Goal: Task Accomplishment & Management: Complete application form

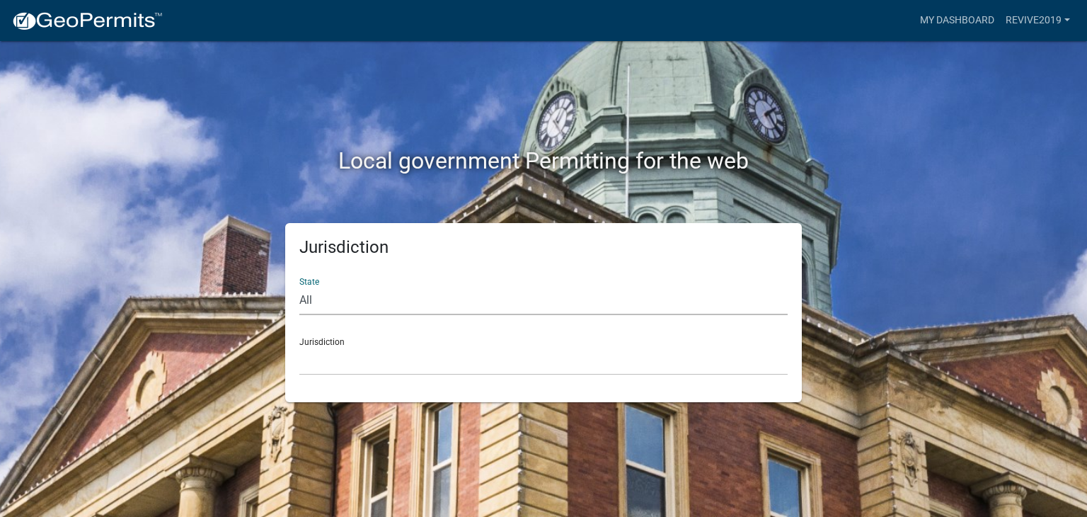
click at [333, 303] on select "All [US_STATE] [US_STATE] [US_STATE] [US_STATE] [US_STATE] [US_STATE] [US_STATE…" at bounding box center [543, 300] width 488 height 29
select select "[US_STATE]"
click at [299, 286] on select "All [US_STATE] [US_STATE] [US_STATE] [US_STATE] [US_STATE] [US_STATE] [US_STATE…" at bounding box center [543, 300] width 488 height 29
drag, startPoint x: 333, startPoint y: 310, endPoint x: 340, endPoint y: 359, distance: 49.4
click at [340, 359] on select "[GEOGRAPHIC_DATA], [US_STATE][PERSON_NAME][GEOGRAPHIC_DATA], [US_STATE][PERSON_…" at bounding box center [543, 360] width 488 height 29
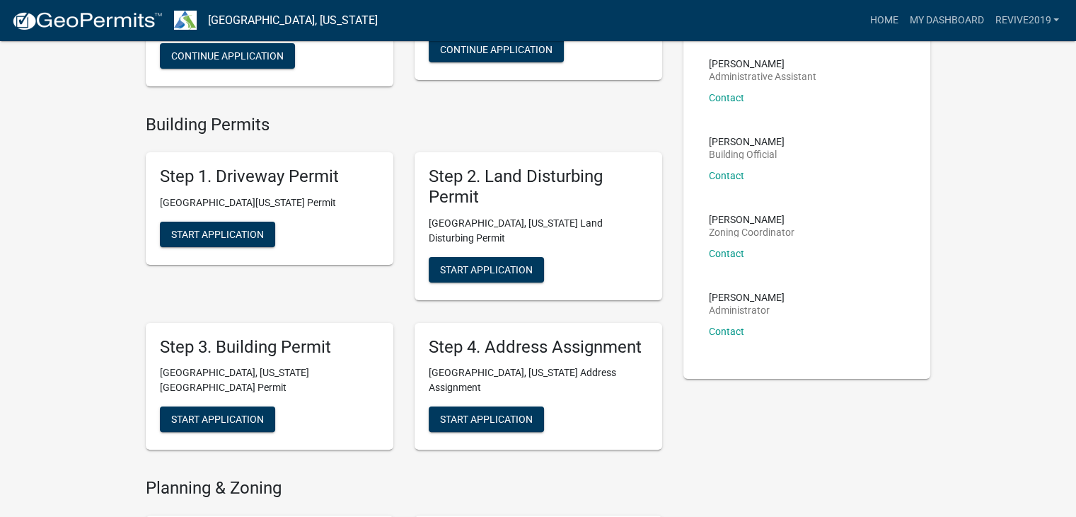
scroll to position [302, 0]
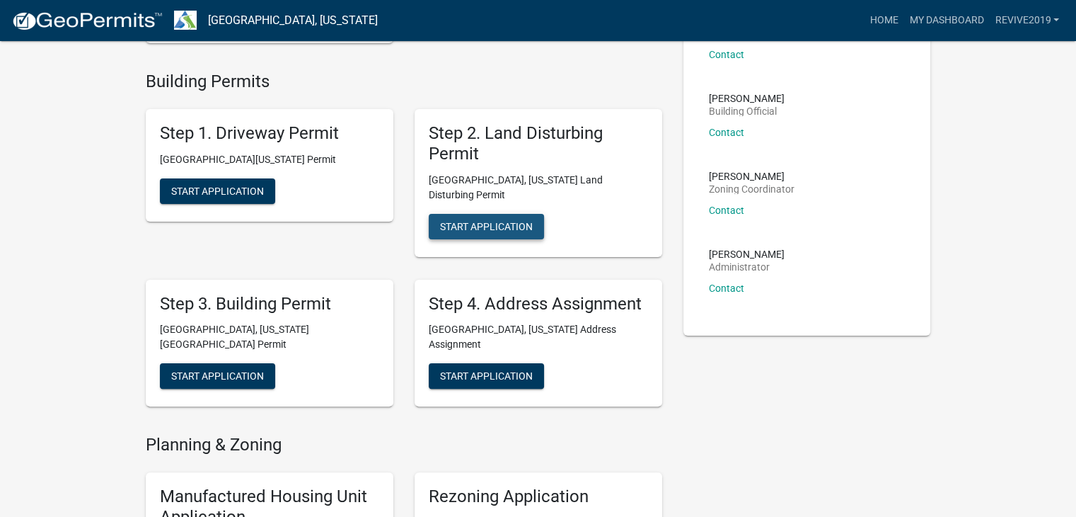
click at [477, 220] on span "Start Application" at bounding box center [486, 225] width 93 height 11
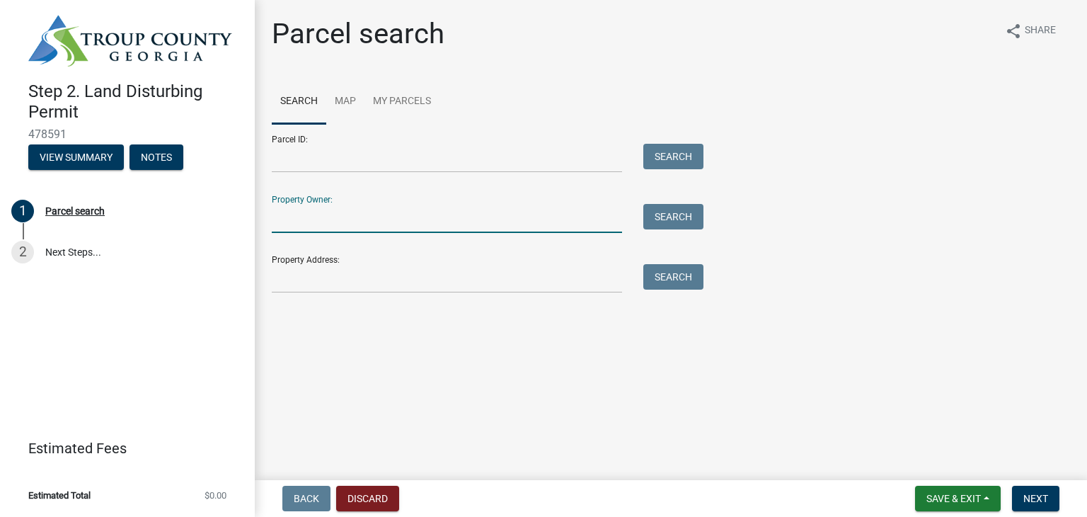
click at [355, 223] on input "Property Owner:" at bounding box center [447, 218] width 350 height 29
type input "[PERSON_NAME]"
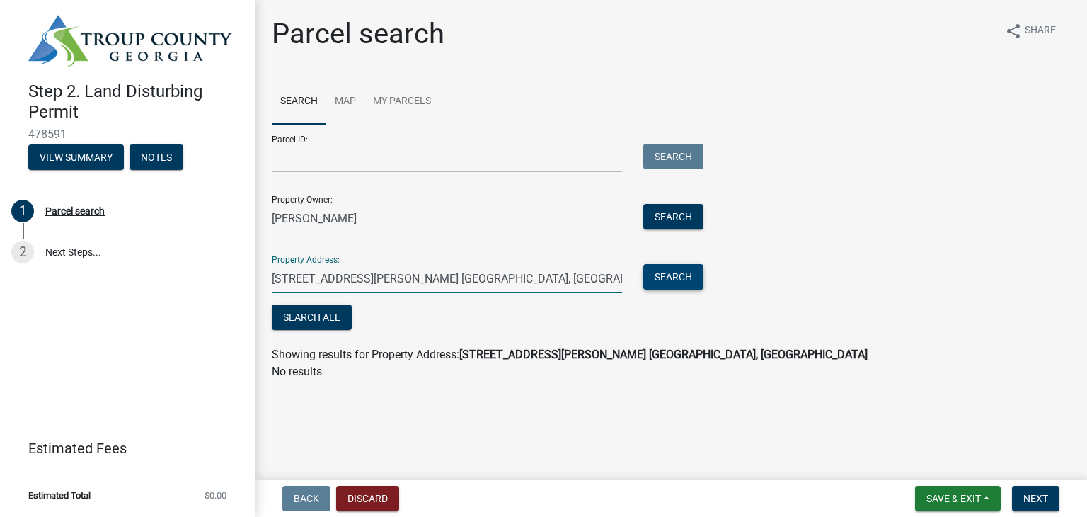
type input "[STREET_ADDRESS][PERSON_NAME] [GEOGRAPHIC_DATA], [GEOGRAPHIC_DATA]"
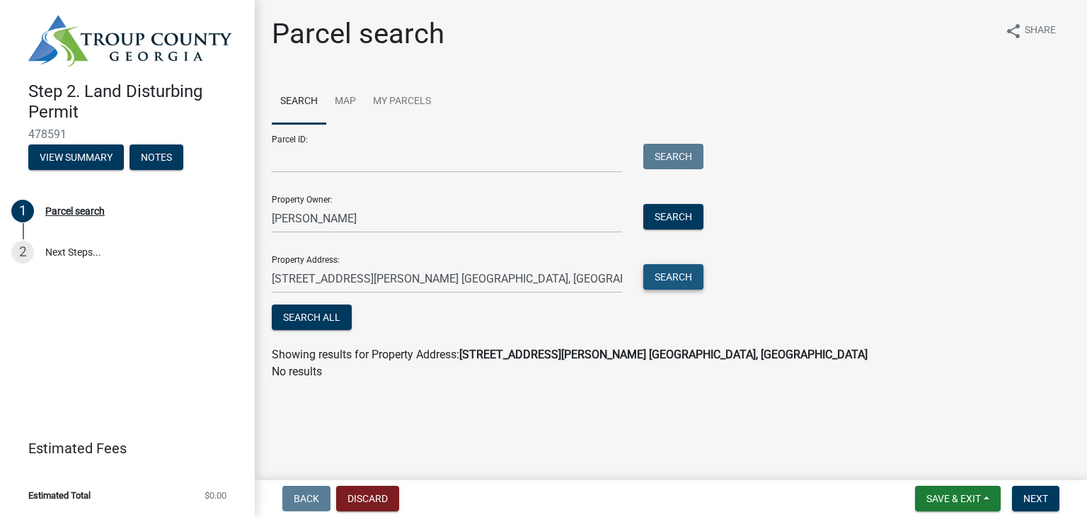
click at [659, 283] on button "Search" at bounding box center [673, 276] width 60 height 25
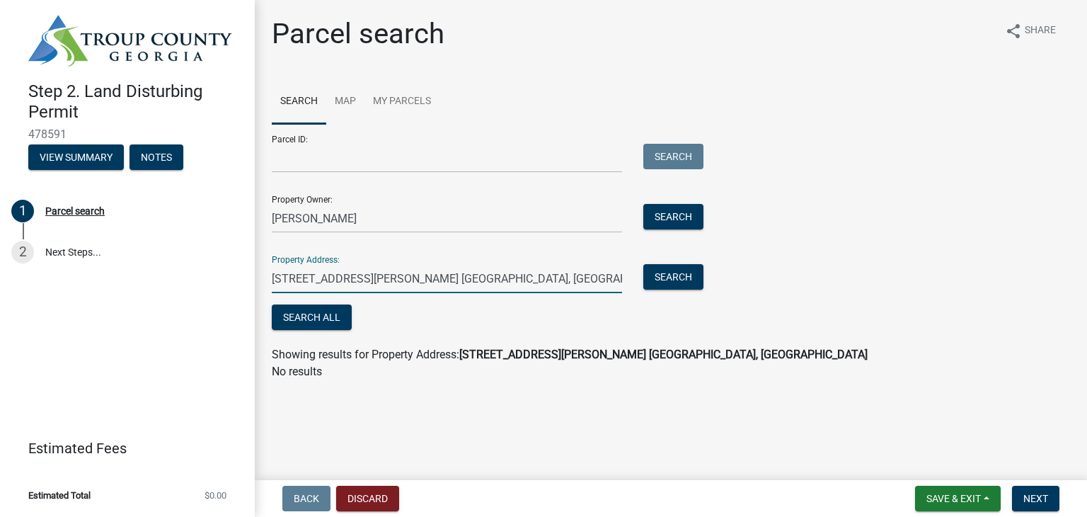
drag, startPoint x: 478, startPoint y: 282, endPoint x: 230, endPoint y: 295, distance: 248.7
click at [230, 295] on div "Step 2. Land Disturbing Permit 478591 View Summary Notes 1 Parcel search 2 Next…" at bounding box center [543, 258] width 1087 height 517
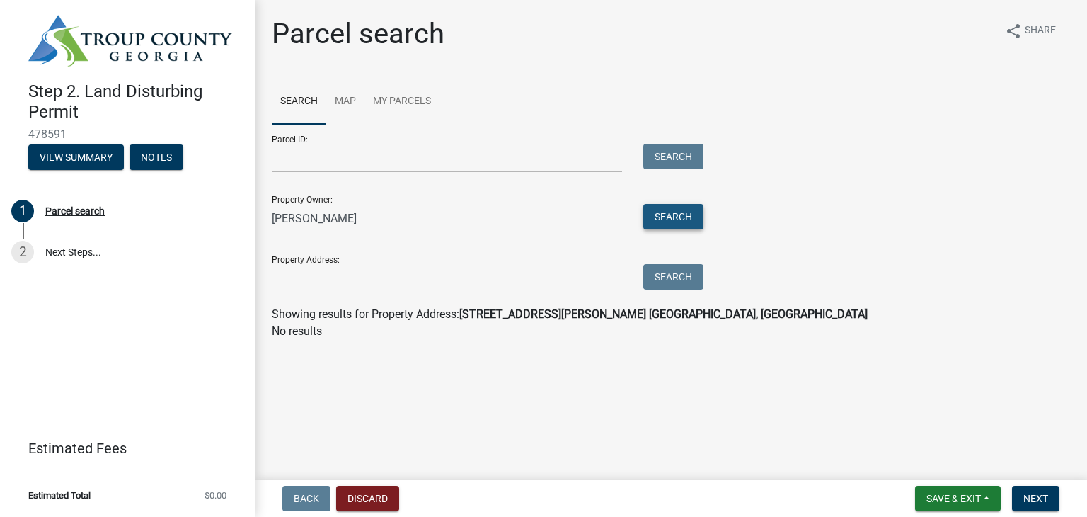
click at [666, 210] on button "Search" at bounding box center [673, 216] width 60 height 25
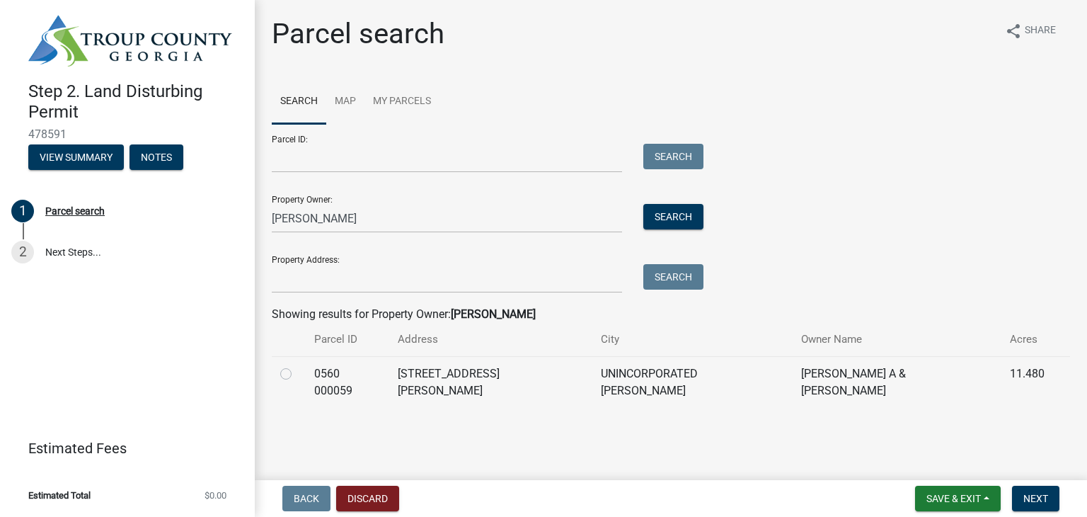
click at [297, 365] on label at bounding box center [297, 365] width 0 height 0
click at [297, 374] on 000059 "radio" at bounding box center [301, 369] width 9 height 9
radio 000059 "true"
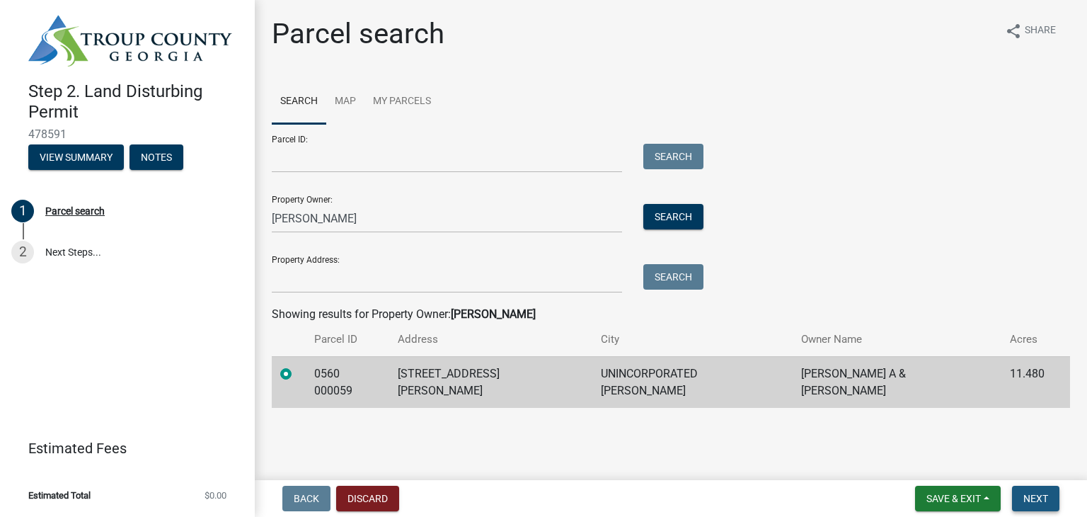
click at [1037, 504] on button "Next" at bounding box center [1035, 497] width 47 height 25
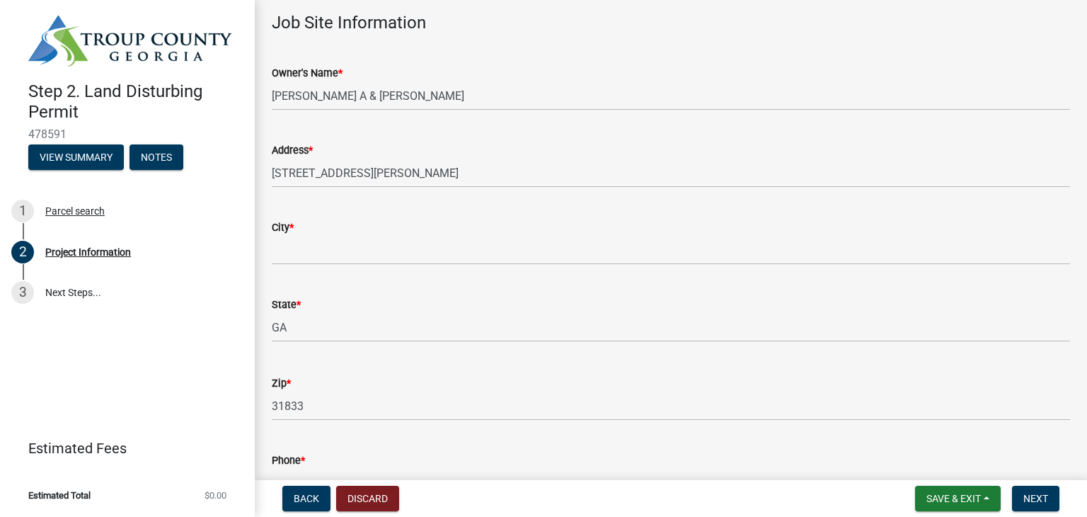
scroll to position [179, 0]
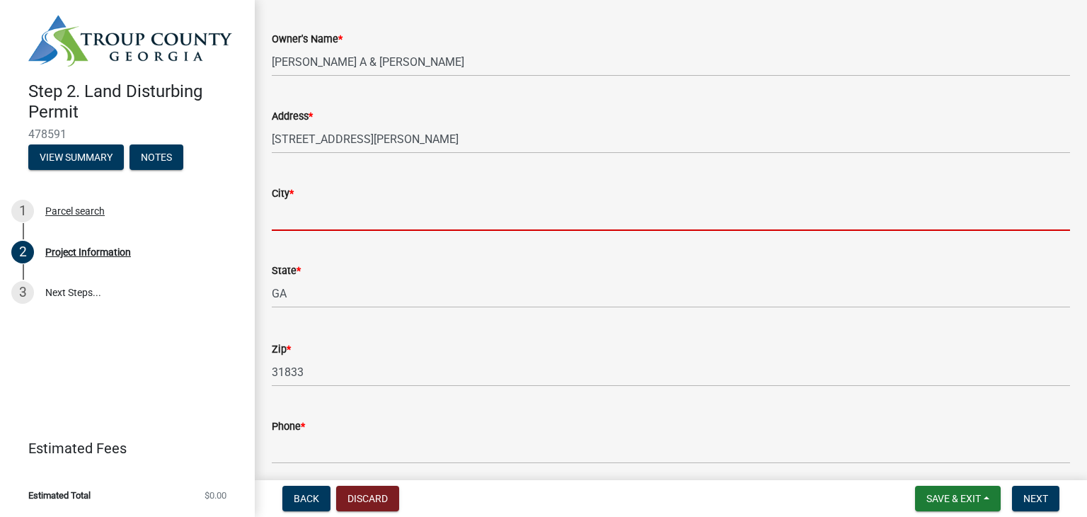
click at [310, 224] on input "City *" at bounding box center [671, 216] width 798 height 29
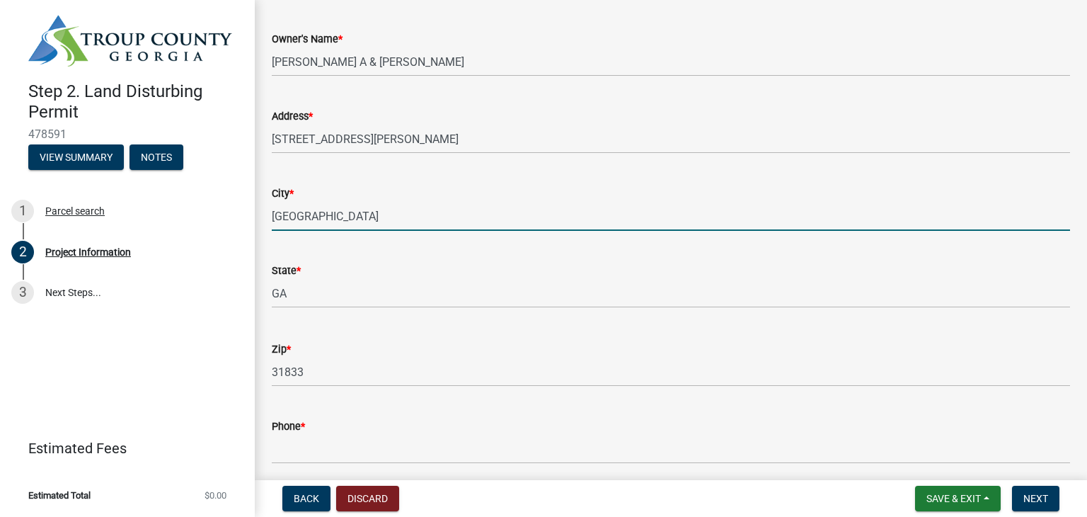
type input "[GEOGRAPHIC_DATA]"
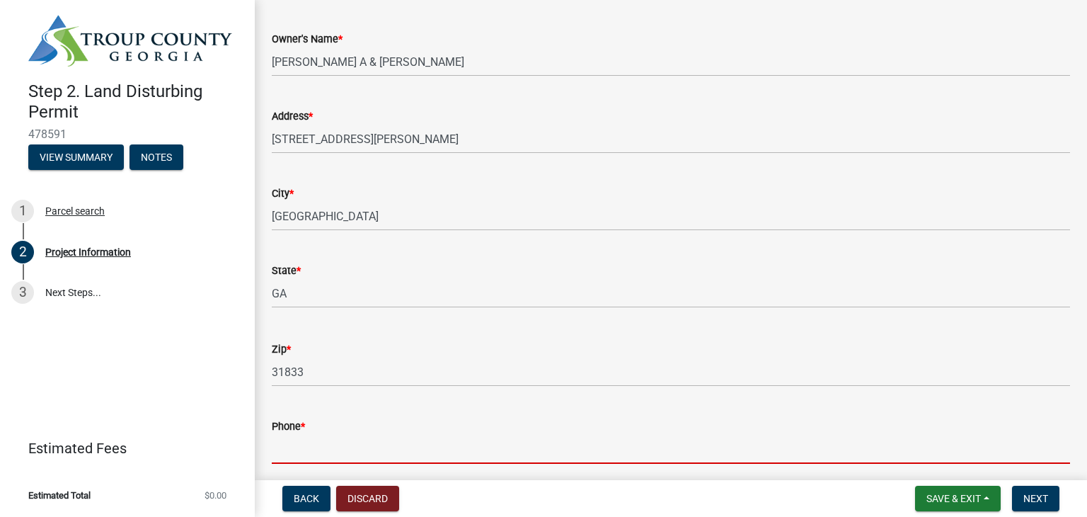
click at [364, 447] on input "Phone *" at bounding box center [671, 448] width 798 height 29
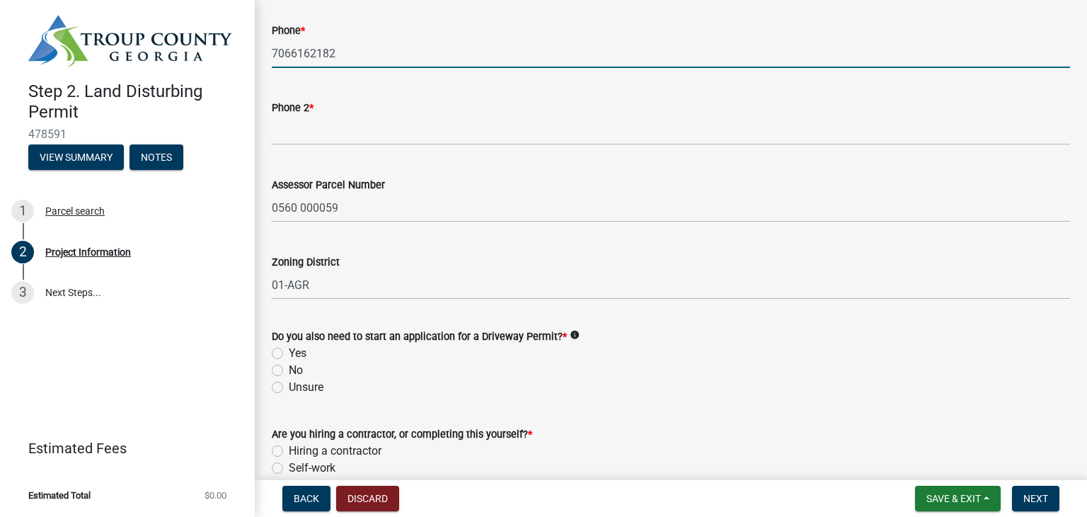
scroll to position [579, 0]
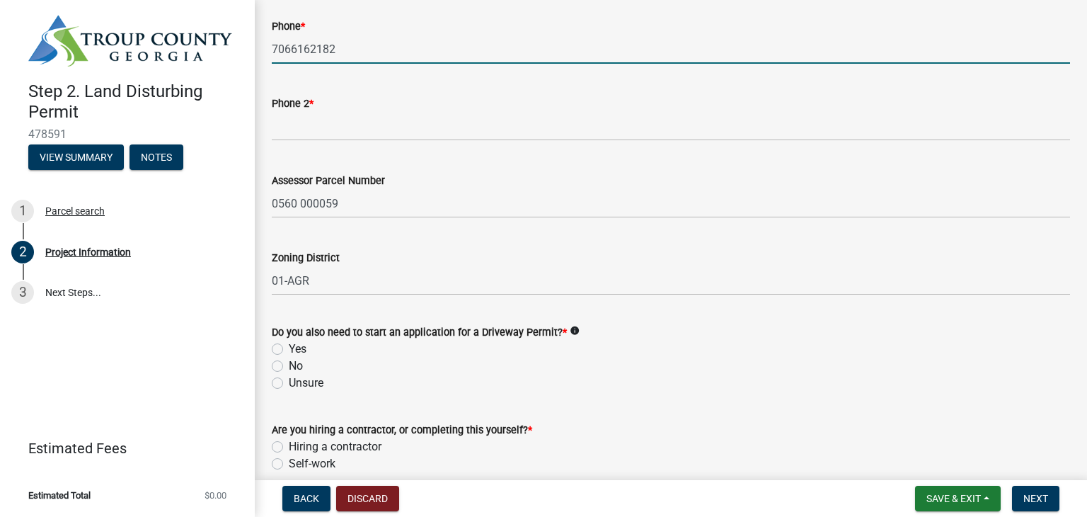
type input "7066162182"
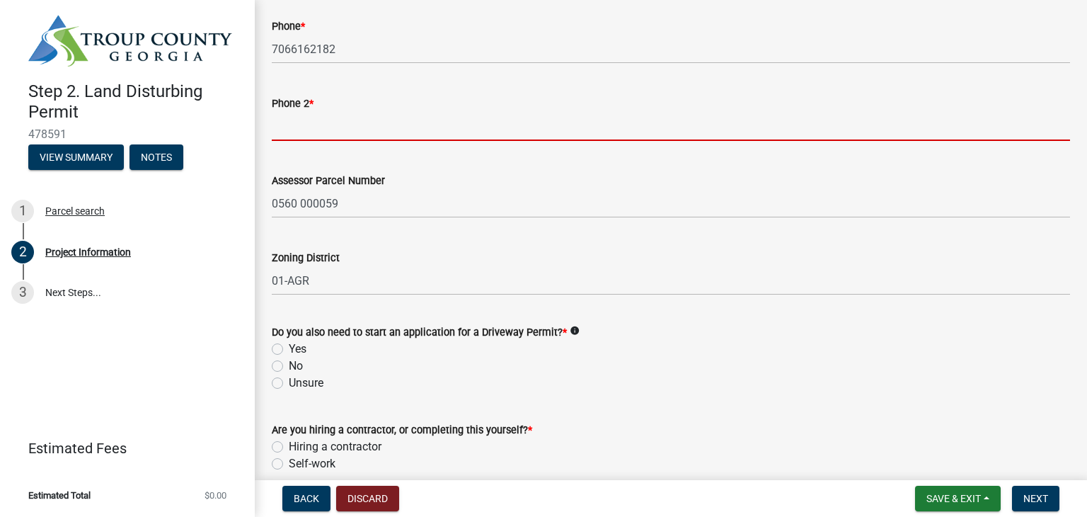
click at [337, 131] on input "Phone 2 *" at bounding box center [671, 126] width 798 height 29
type input "7066162182"
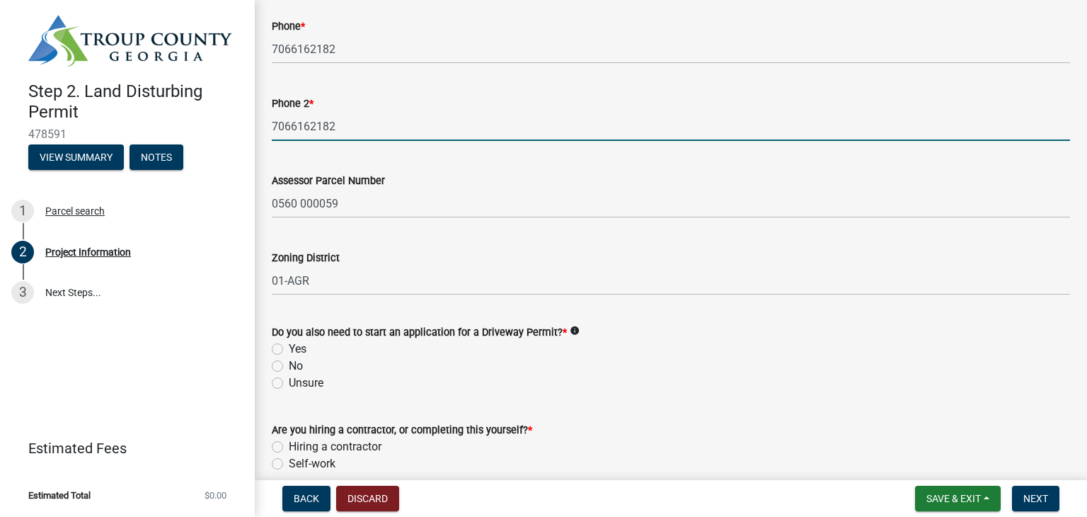
scroll to position [645, 0]
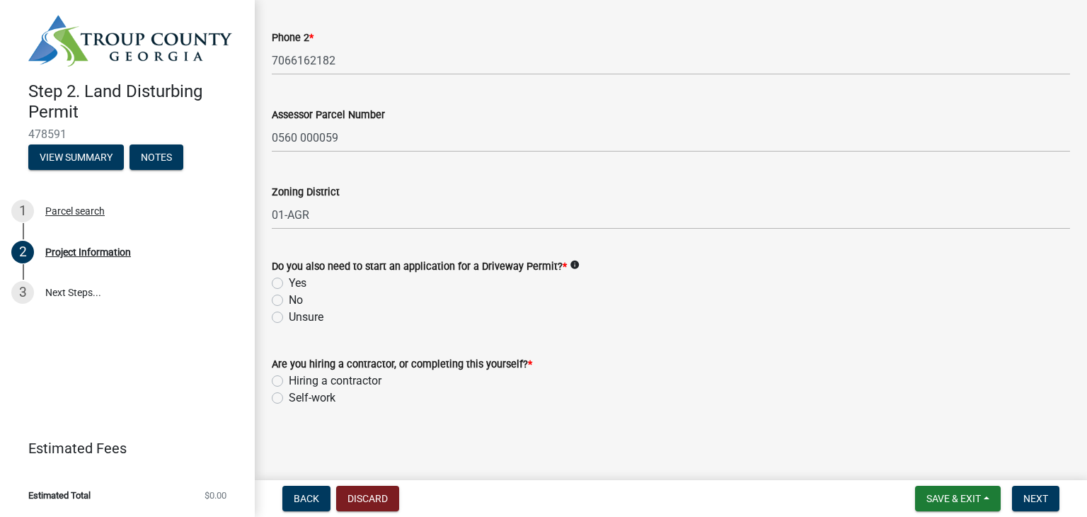
click at [289, 298] on label "No" at bounding box center [296, 300] width 14 height 17
click at [289, 298] on input "No" at bounding box center [293, 296] width 9 height 9
radio input "true"
click at [289, 383] on label "Hiring a contractor" at bounding box center [335, 380] width 93 height 17
click at [289, 381] on input "Hiring a contractor" at bounding box center [293, 376] width 9 height 9
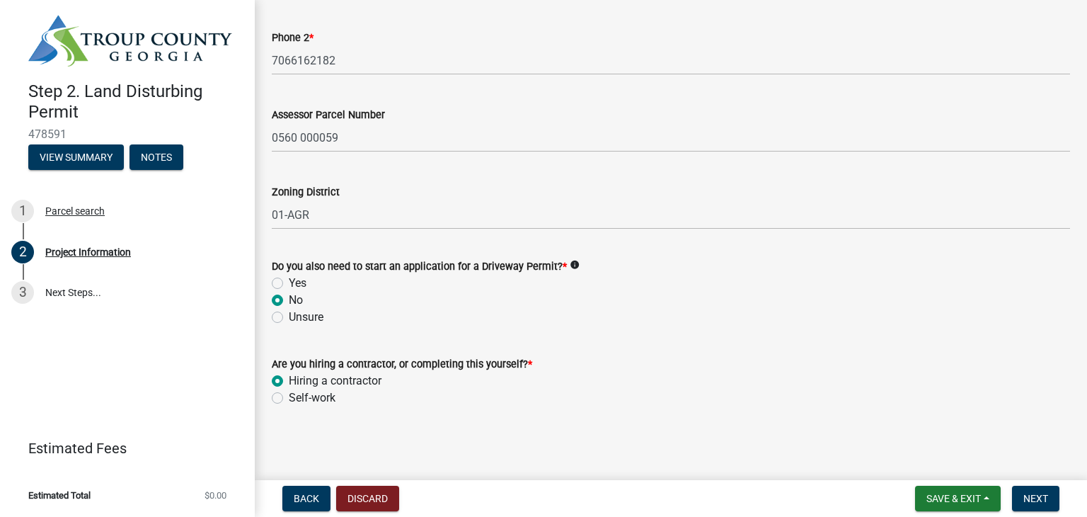
radio input "true"
click at [1039, 492] on span "Next" at bounding box center [1035, 497] width 25 height 11
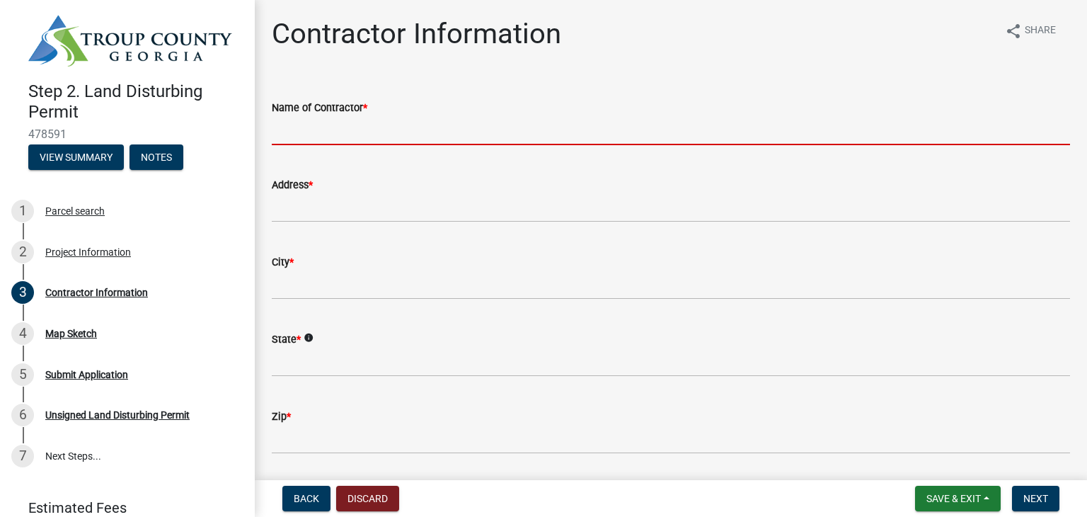
click at [342, 125] on input "Name of Contractor *" at bounding box center [671, 130] width 798 height 29
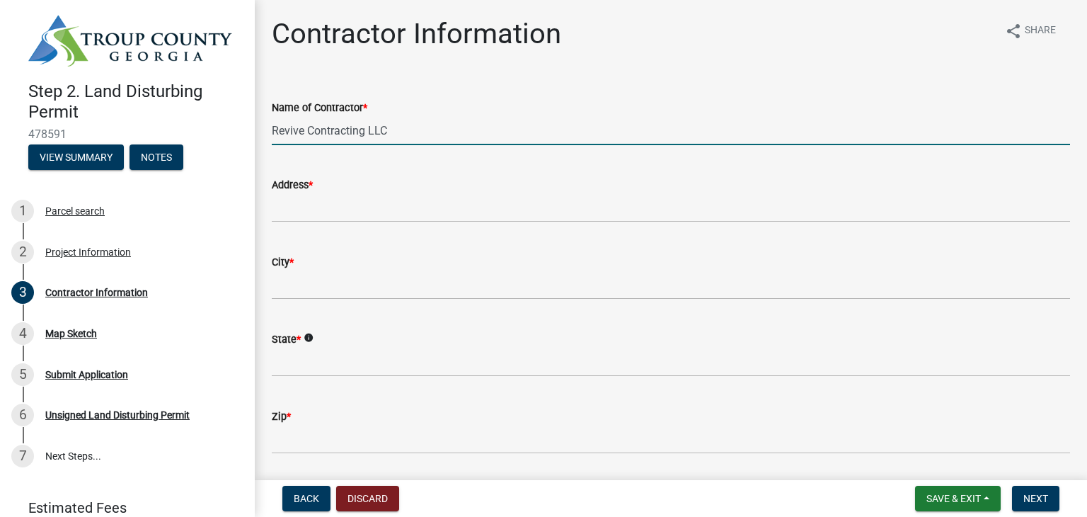
type input "Revive Contracting LLC"
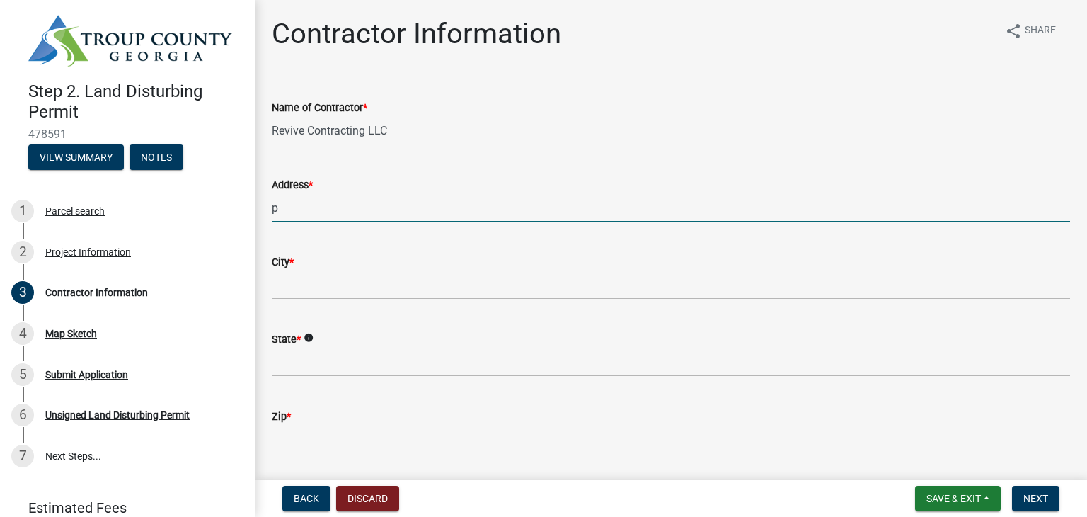
type input "P.O. Box 3863"
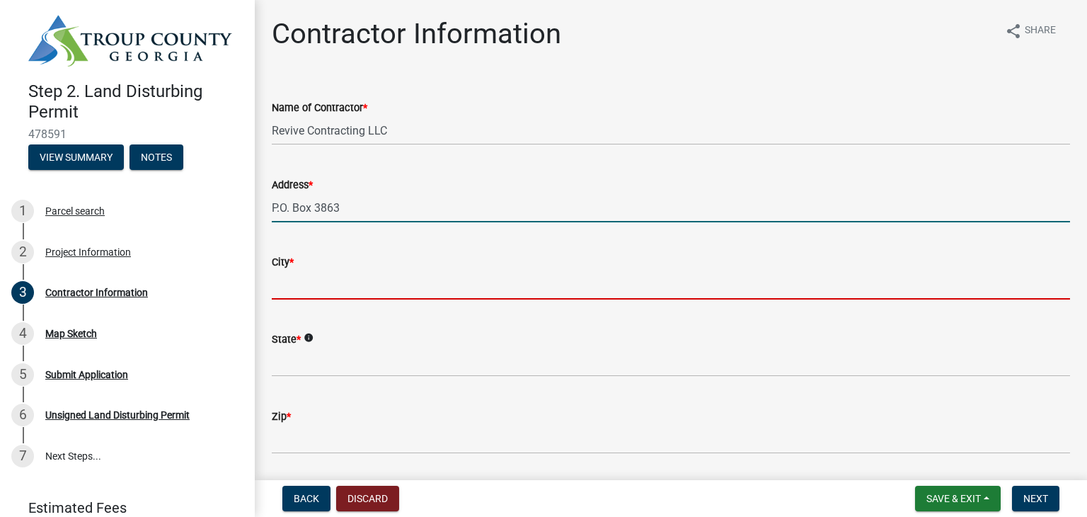
type input "LaGrange"
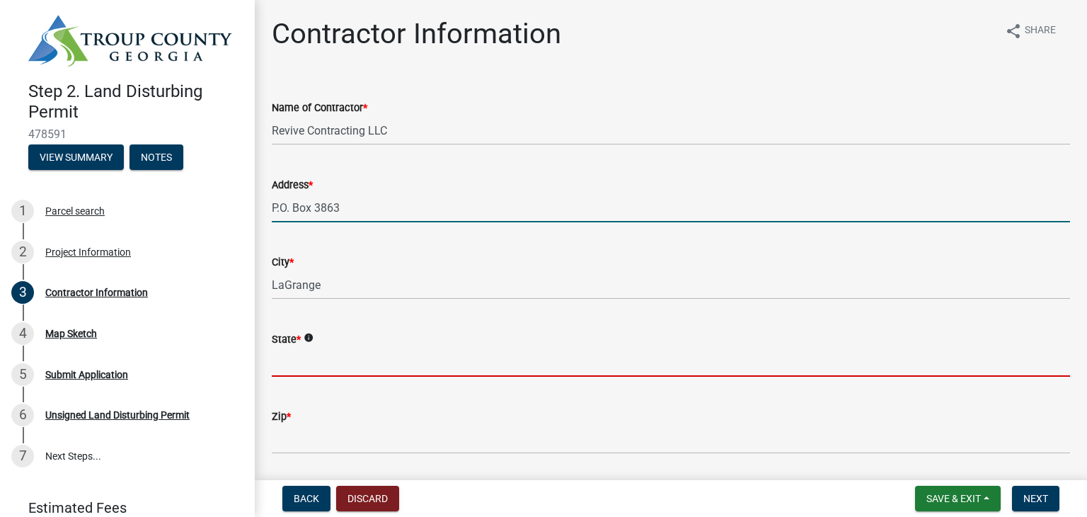
type input "GA"
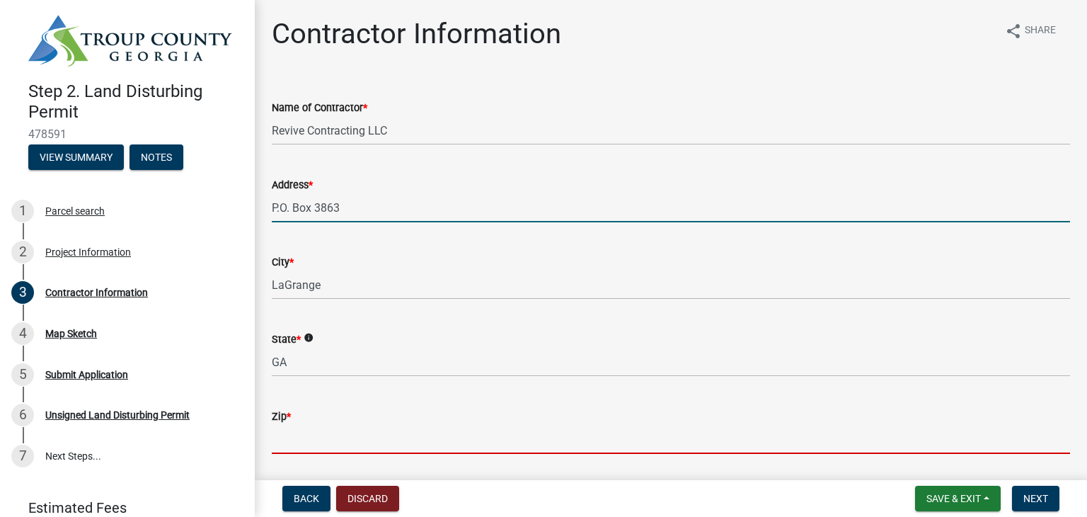
type input "30241"
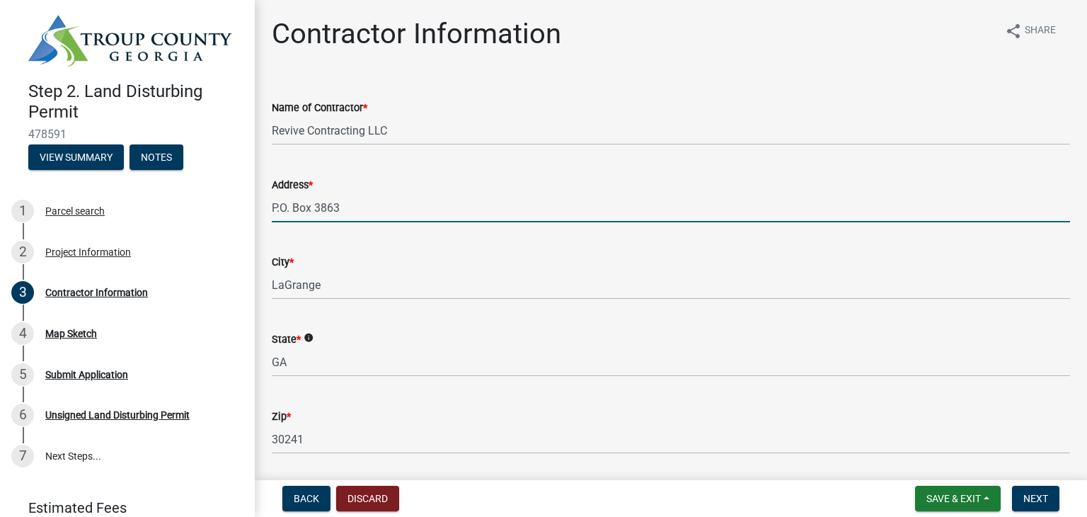
type input "7066162182"
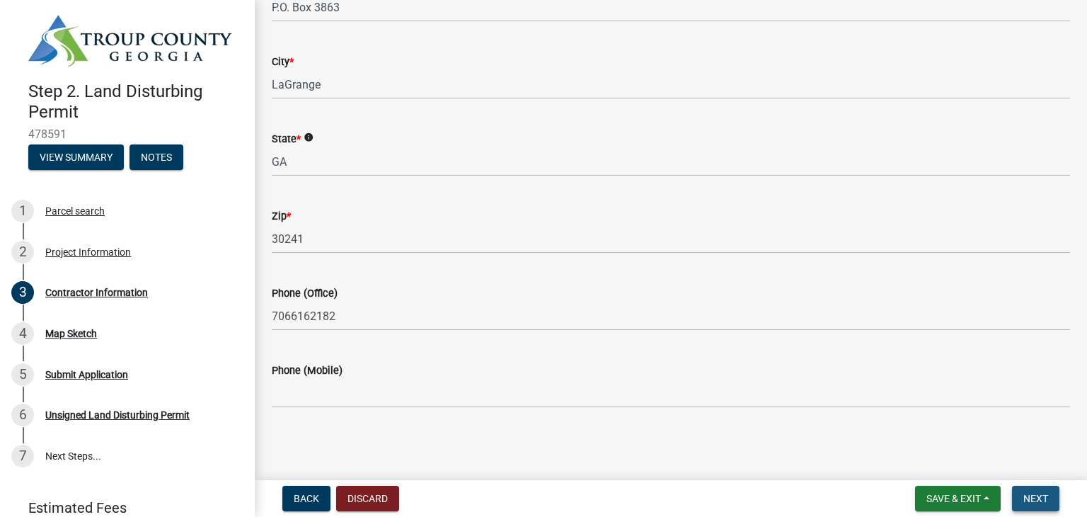
click at [1034, 492] on span "Next" at bounding box center [1035, 497] width 25 height 11
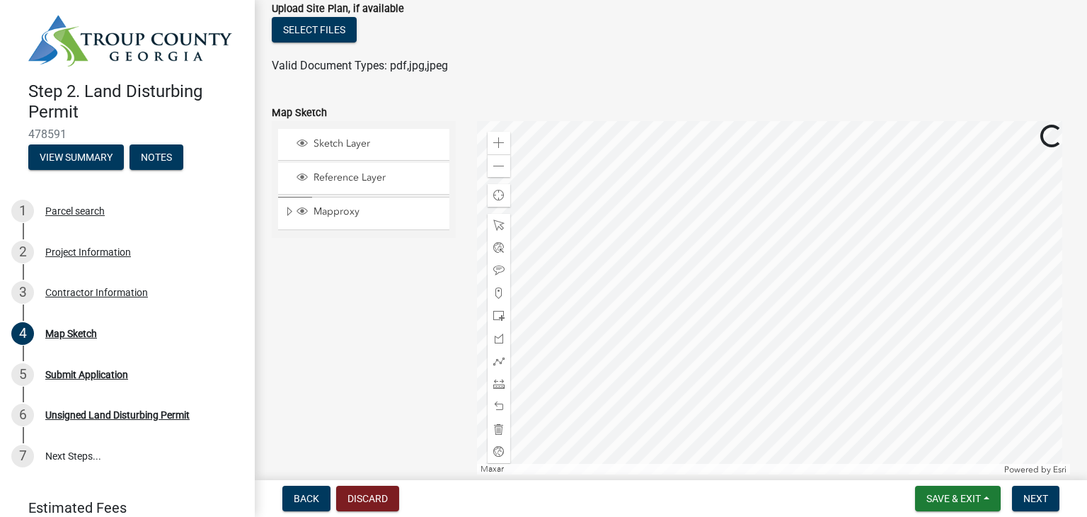
scroll to position [160, 0]
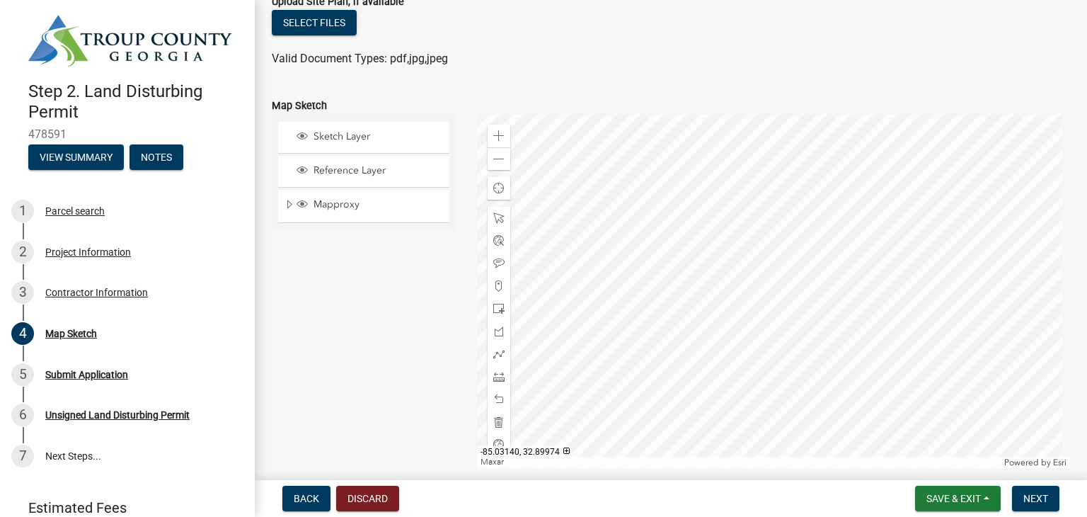
click at [747, 221] on div at bounding box center [774, 291] width 594 height 354
click at [499, 137] on span at bounding box center [498, 135] width 11 height 11
click at [754, 279] on div at bounding box center [774, 291] width 594 height 354
click at [495, 306] on span at bounding box center [498, 308] width 11 height 11
click at [747, 212] on div at bounding box center [774, 291] width 594 height 354
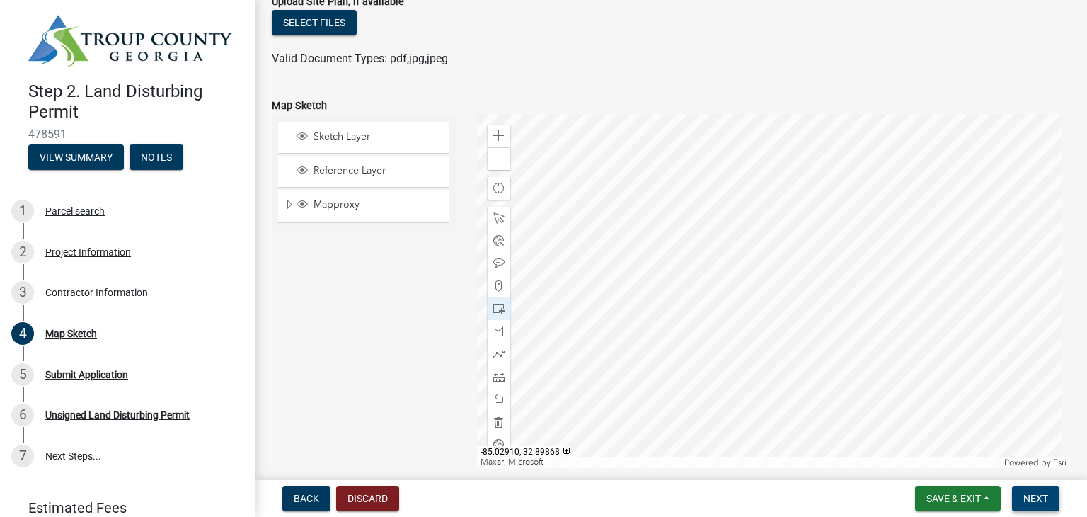
click at [1050, 492] on button "Next" at bounding box center [1035, 497] width 47 height 25
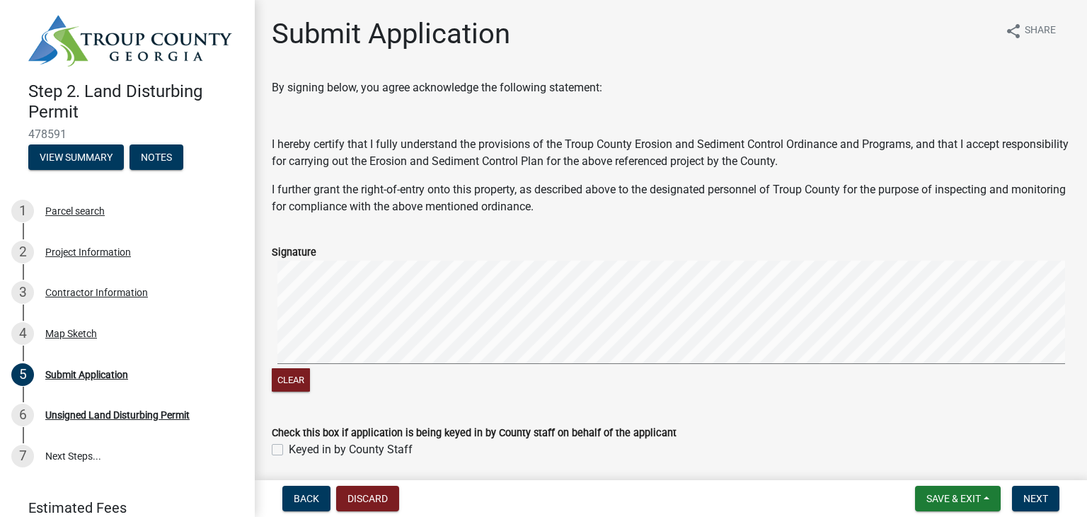
click at [573, 371] on div "Clear" at bounding box center [671, 327] width 798 height 134
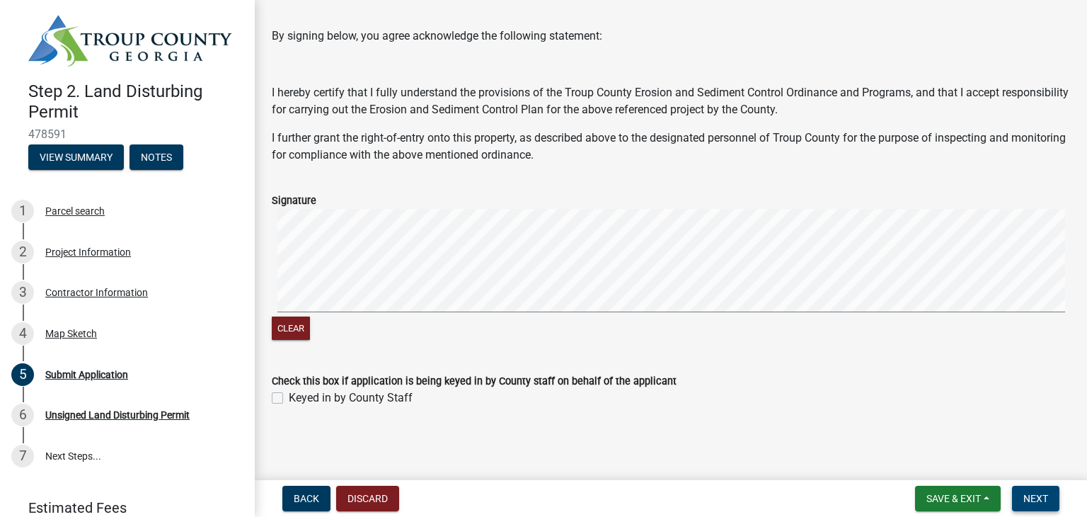
click at [1041, 495] on span "Next" at bounding box center [1035, 497] width 25 height 11
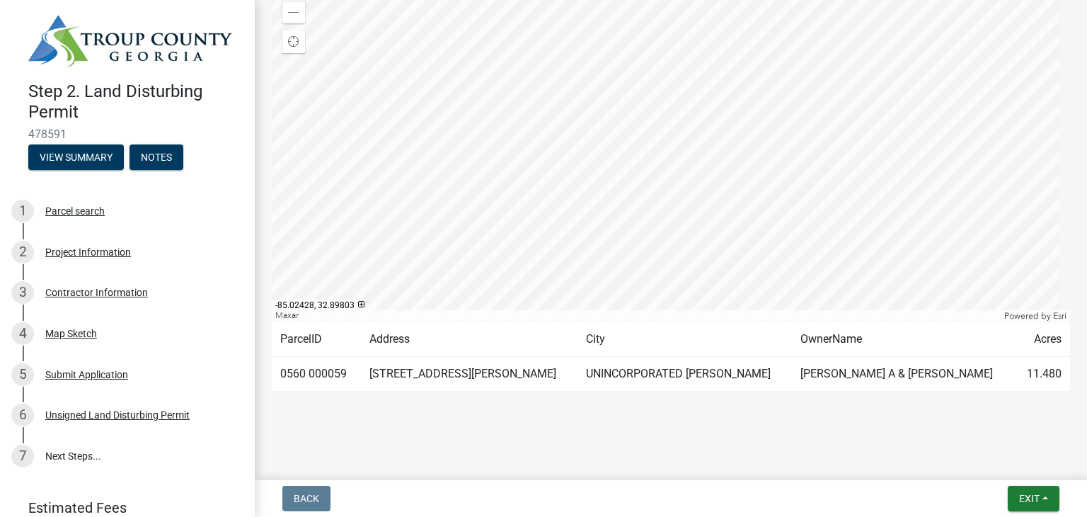
scroll to position [0, 0]
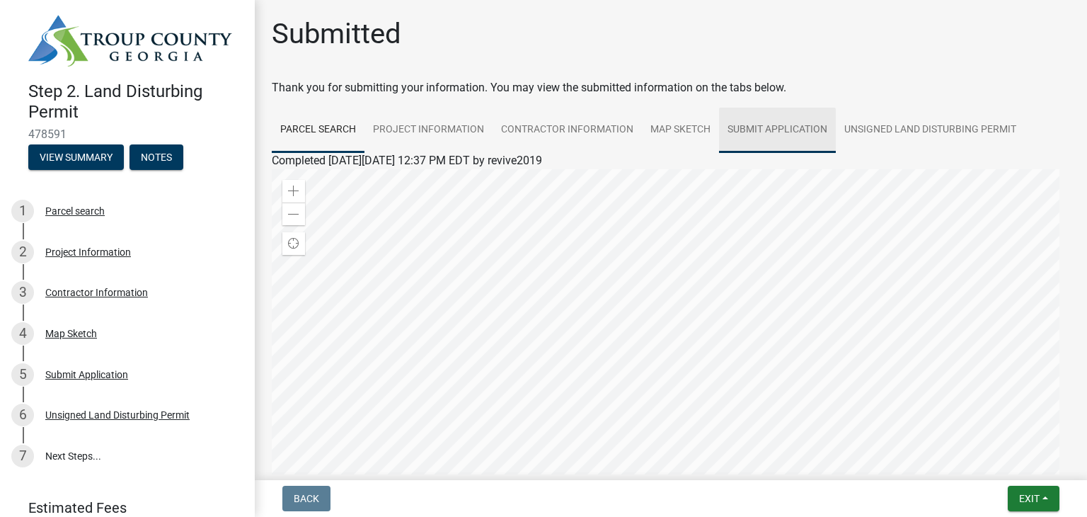
click at [759, 132] on link "Submit Application" at bounding box center [777, 130] width 117 height 45
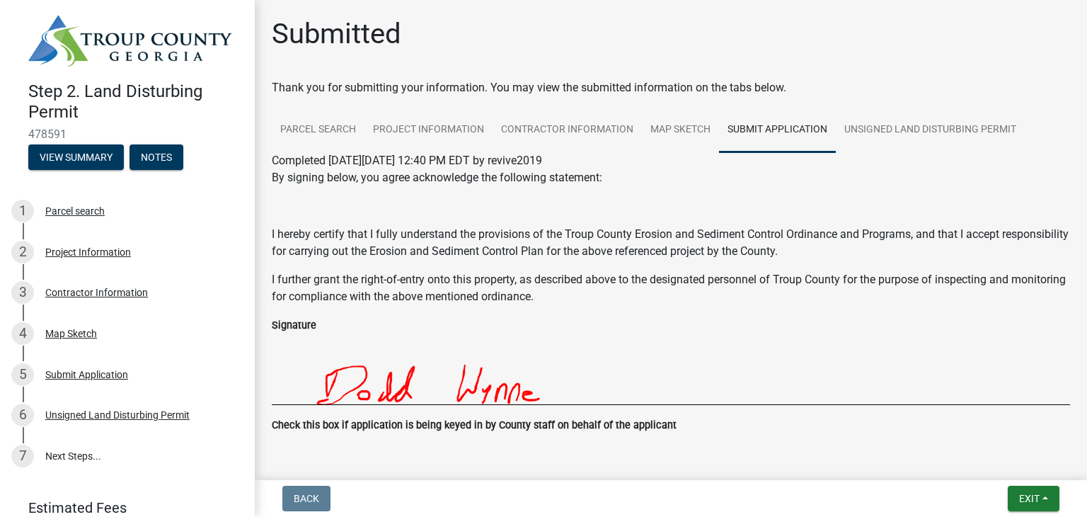
scroll to position [42, 0]
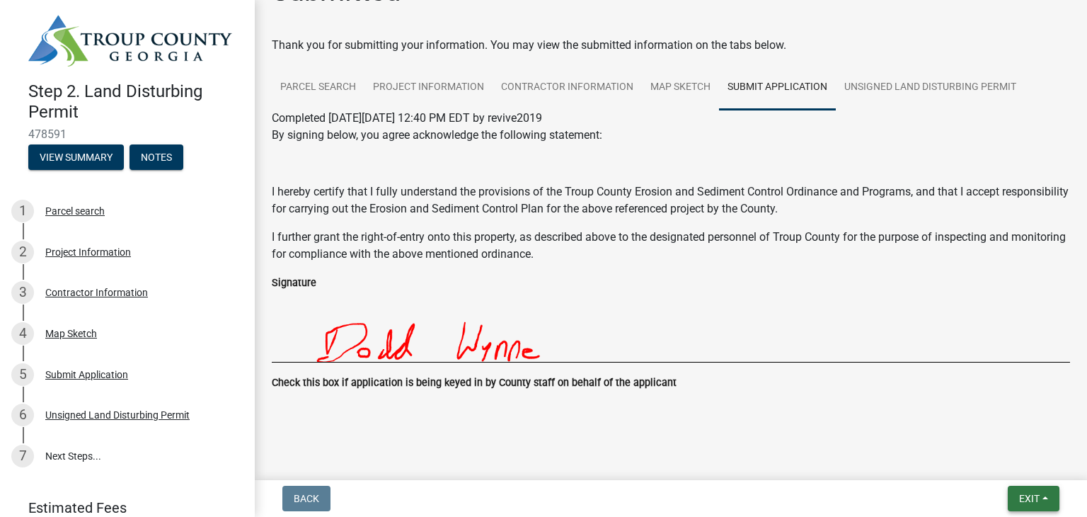
click at [1047, 497] on button "Exit" at bounding box center [1034, 497] width 52 height 25
click at [972, 425] on button "Save" at bounding box center [1003, 427] width 113 height 34
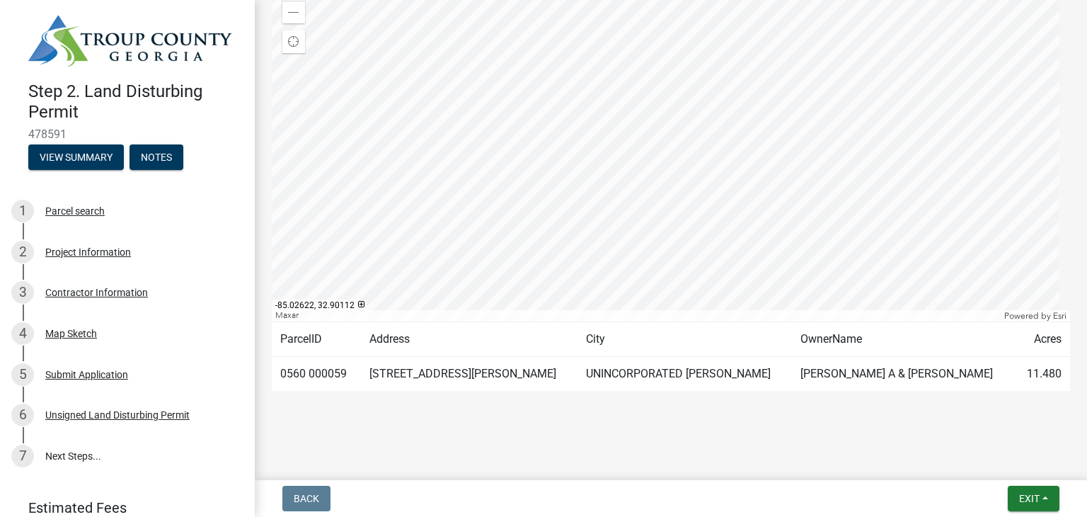
scroll to position [0, 0]
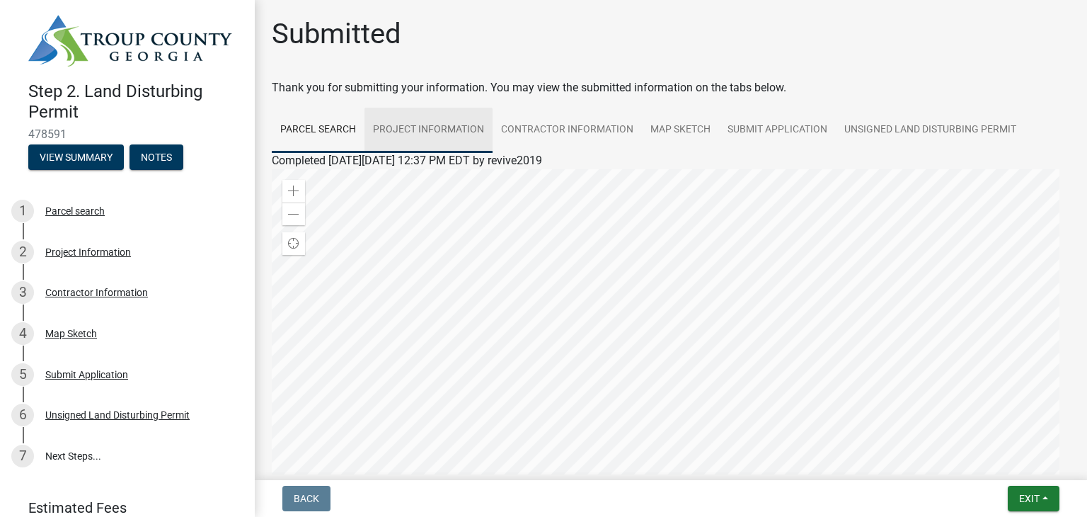
click at [427, 122] on link "Project Information" at bounding box center [428, 130] width 128 height 45
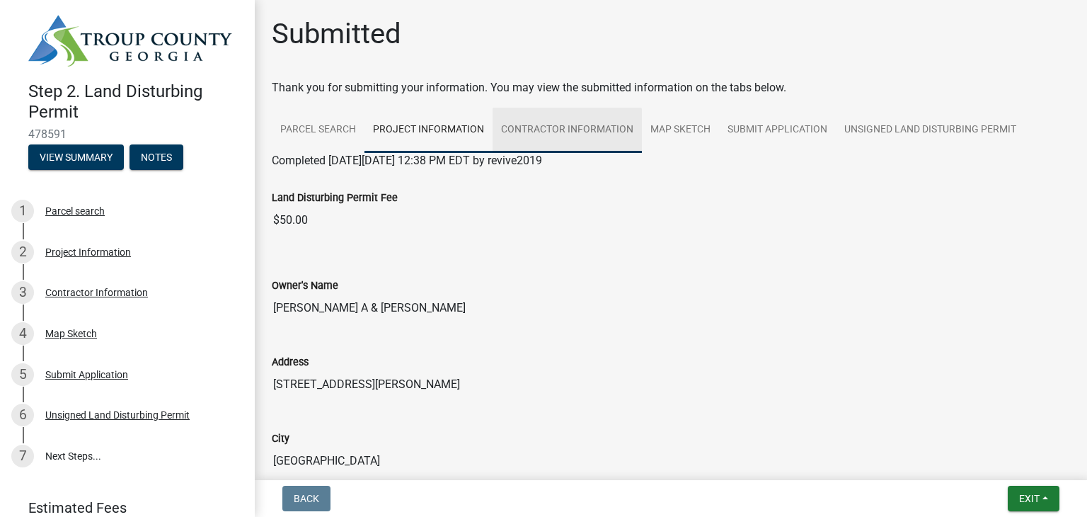
click at [580, 129] on link "Contractor Information" at bounding box center [566, 130] width 149 height 45
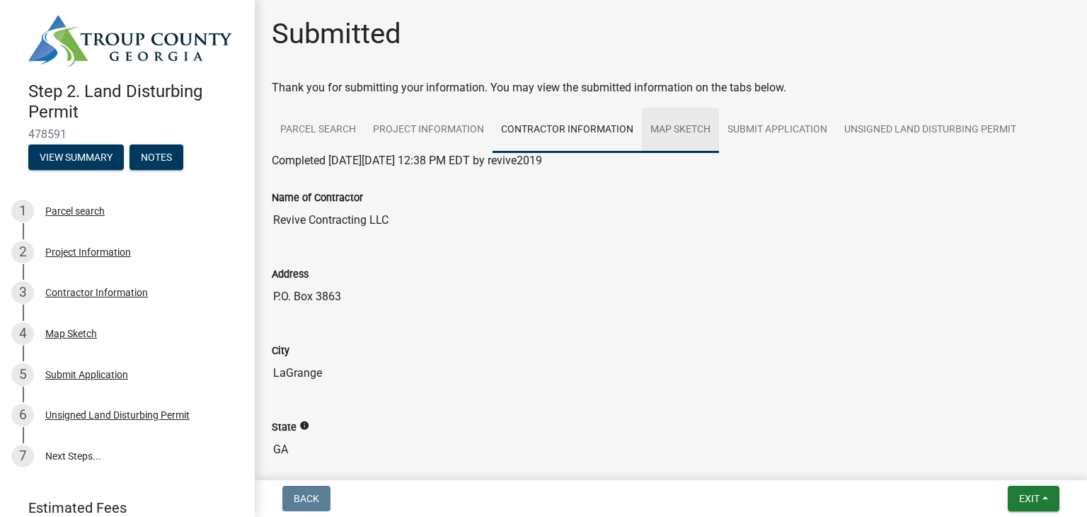
click at [679, 125] on link "Map Sketch" at bounding box center [680, 130] width 77 height 45
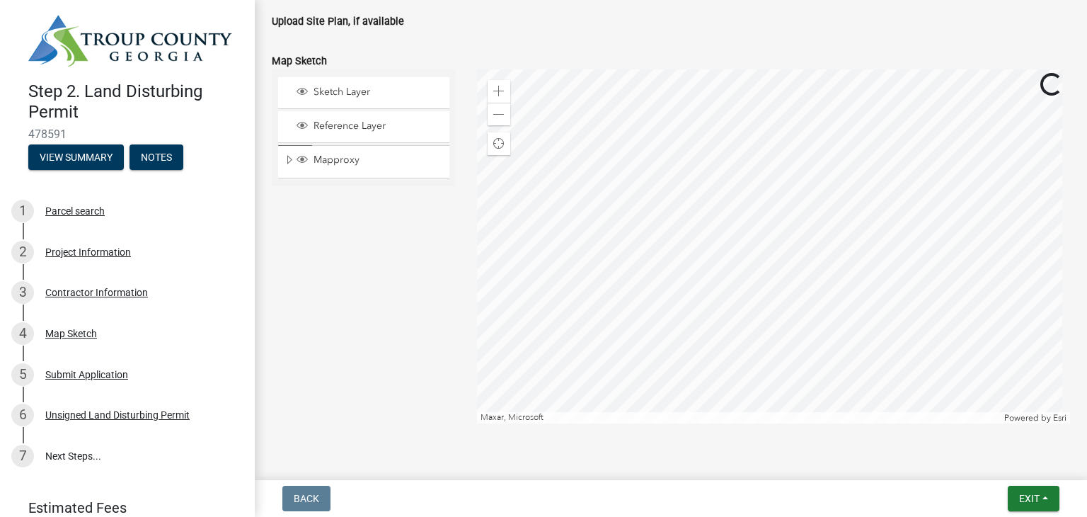
scroll to position [215, 0]
click at [495, 118] on div "Zoom out" at bounding box center [499, 111] width 23 height 23
